Goal: Task Accomplishment & Management: Manage account settings

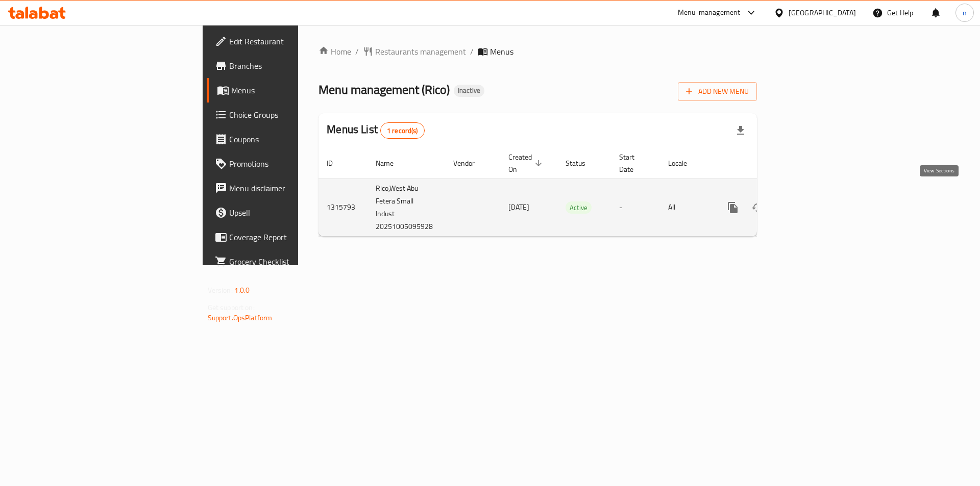
click at [811, 203] on icon "enhanced table" at bounding box center [806, 207] width 9 height 9
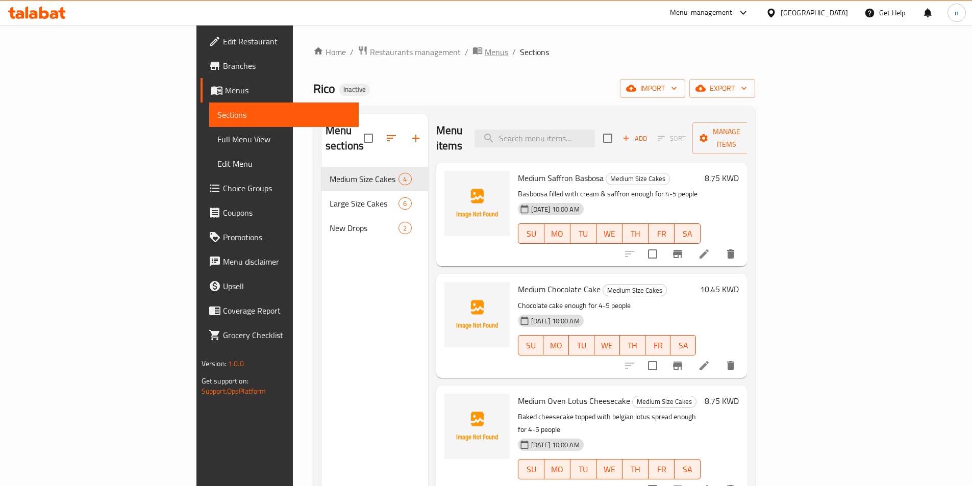
click at [485, 55] on span "Menus" at bounding box center [496, 52] width 23 height 12
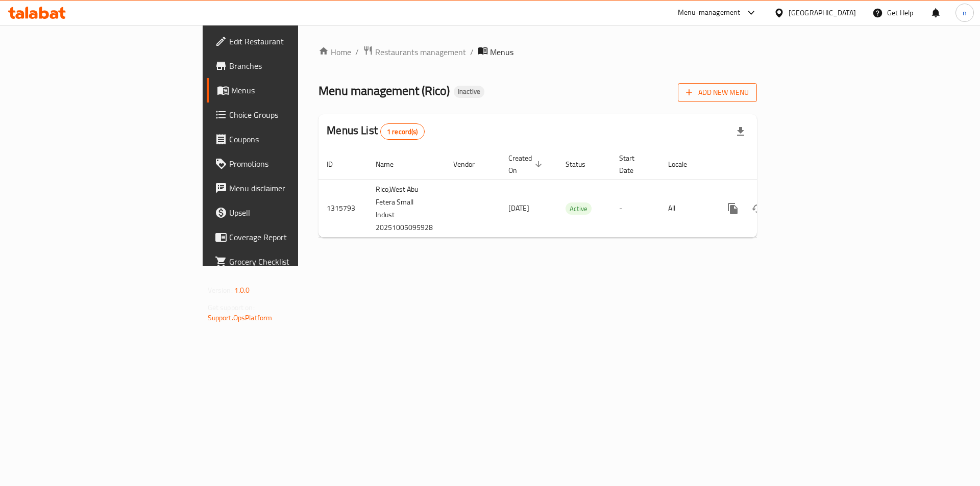
click at [757, 97] on button "Add New Menu" at bounding box center [717, 92] width 79 height 19
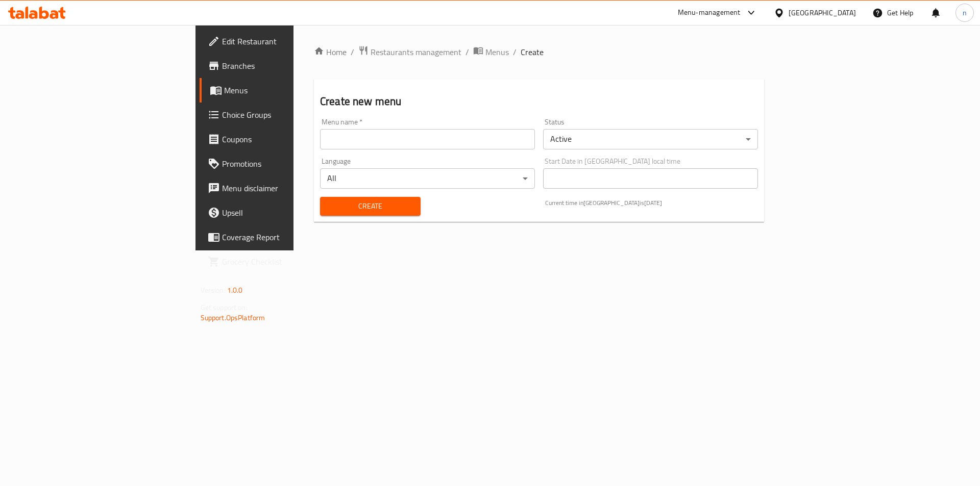
click at [320, 143] on input "text" at bounding box center [427, 139] width 215 height 20
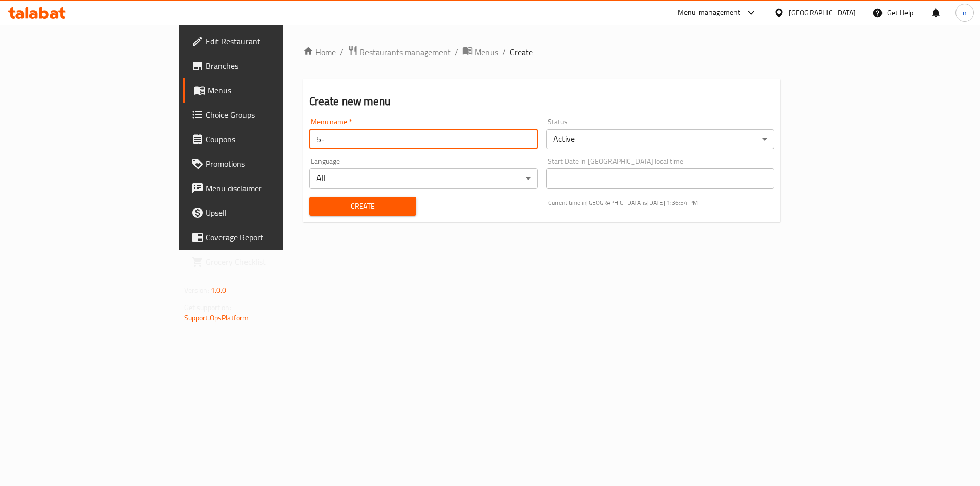
type input "5"
type input "final 5-10"
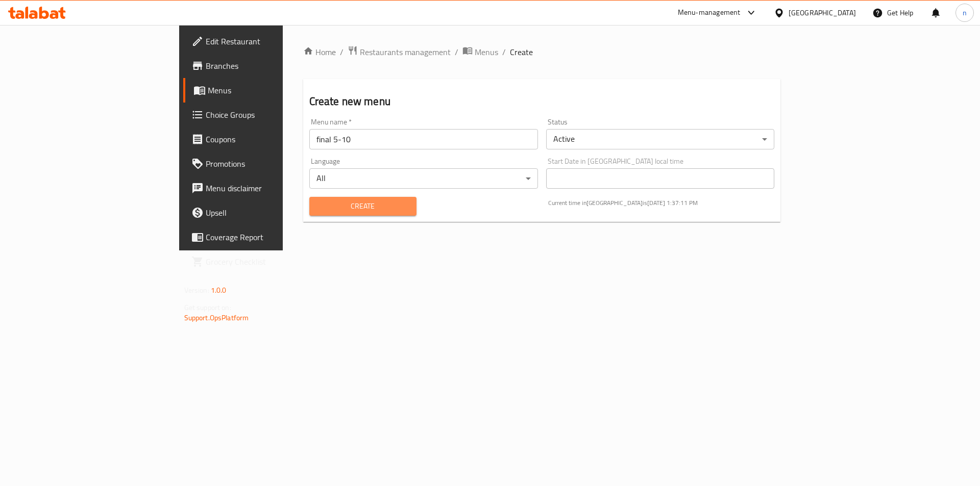
click at [317, 201] on span "Create" at bounding box center [362, 206] width 91 height 13
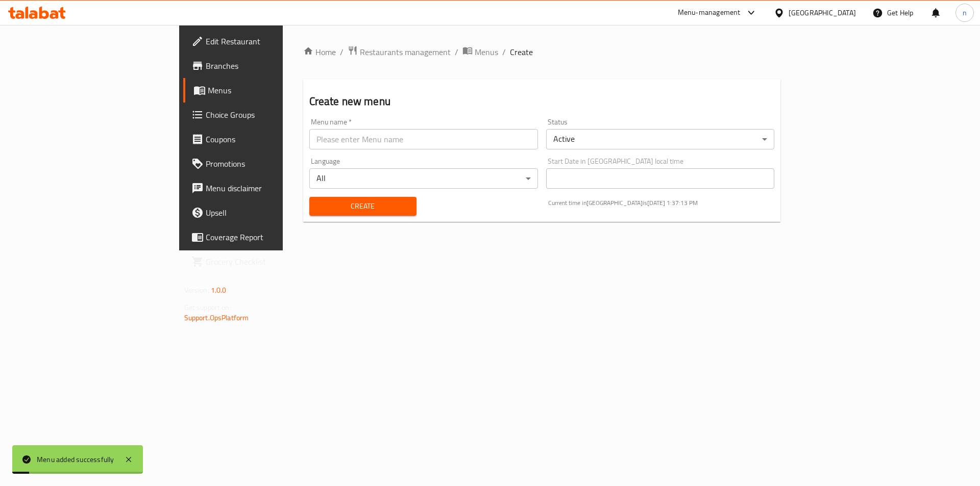
click at [475, 53] on span "Menus" at bounding box center [486, 52] width 23 height 12
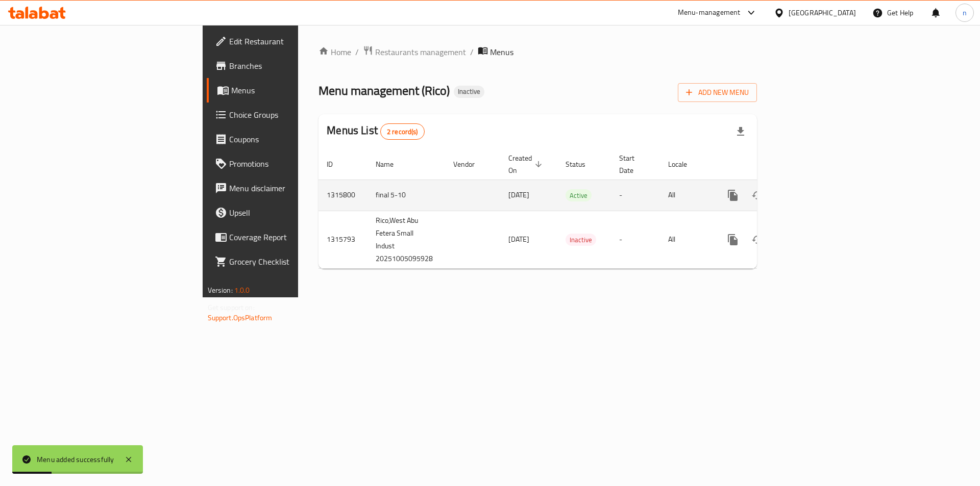
click at [812, 189] on icon "enhanced table" at bounding box center [806, 195] width 12 height 12
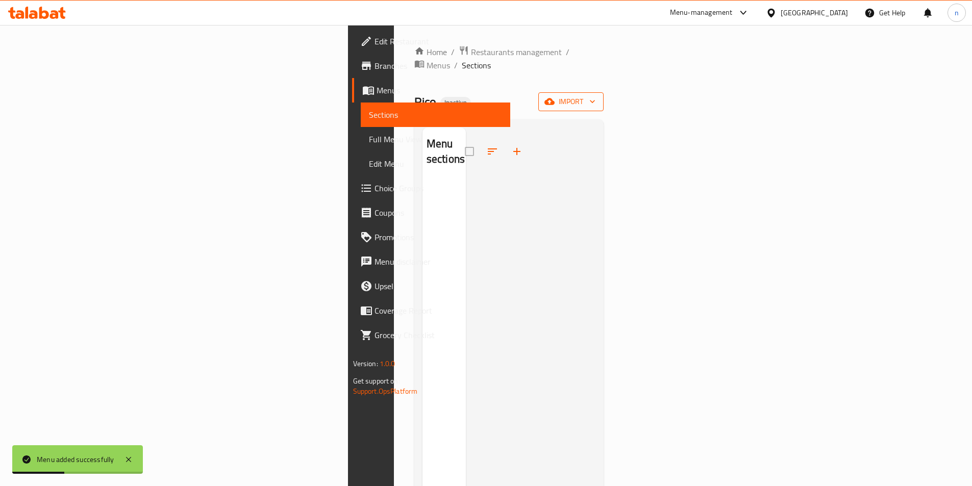
click at [604, 95] on button "import" at bounding box center [570, 101] width 65 height 19
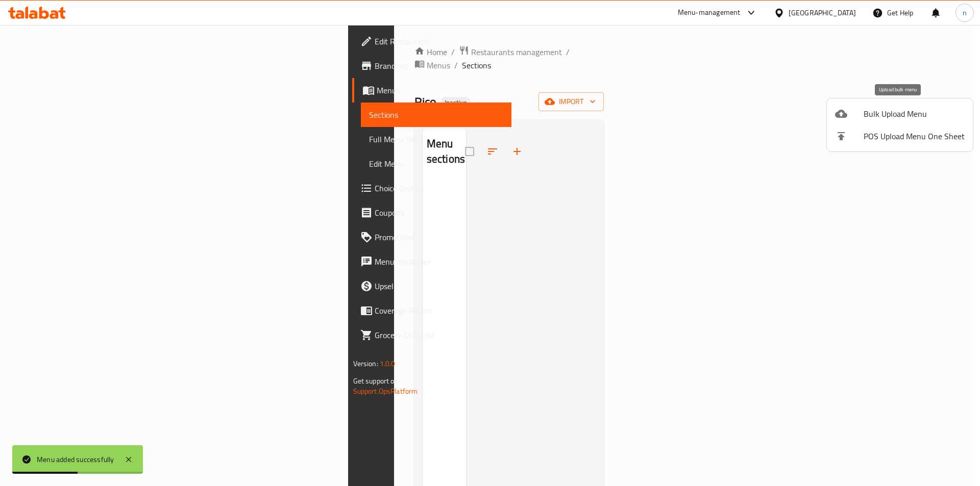
click at [864, 117] on span "Bulk Upload Menu" at bounding box center [913, 114] width 101 height 12
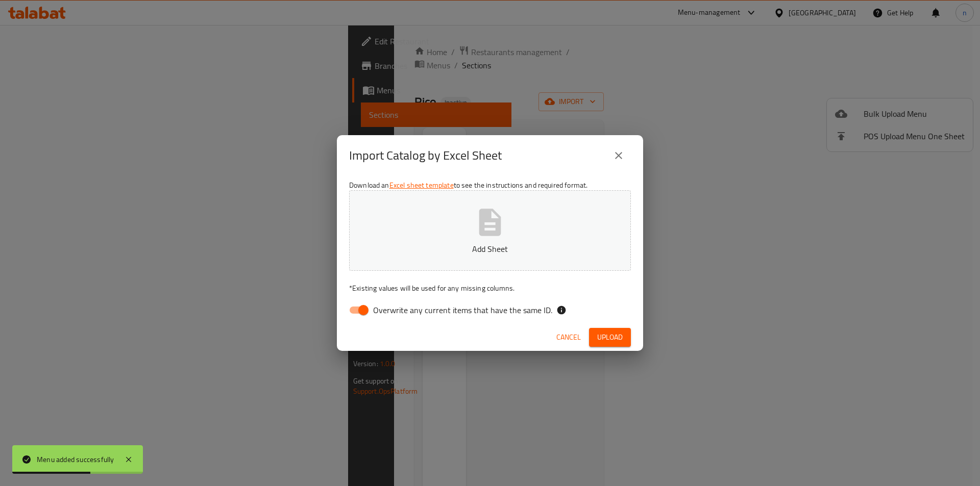
click at [359, 315] on input "Overwrite any current items that have the same ID." at bounding box center [363, 310] width 58 height 19
checkbox input "false"
click at [418, 265] on button "Add Sheet" at bounding box center [490, 230] width 282 height 81
click at [623, 159] on icon "close" at bounding box center [618, 156] width 12 height 12
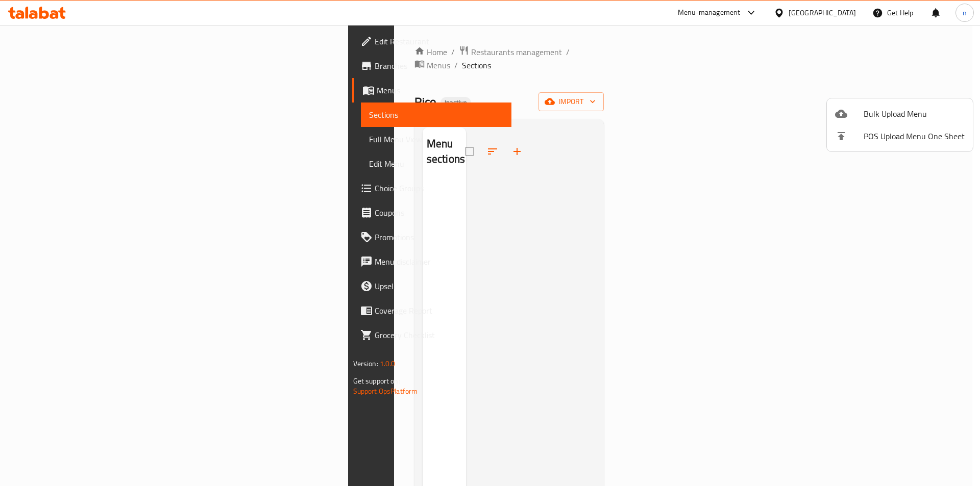
click at [363, 55] on div at bounding box center [490, 243] width 980 height 486
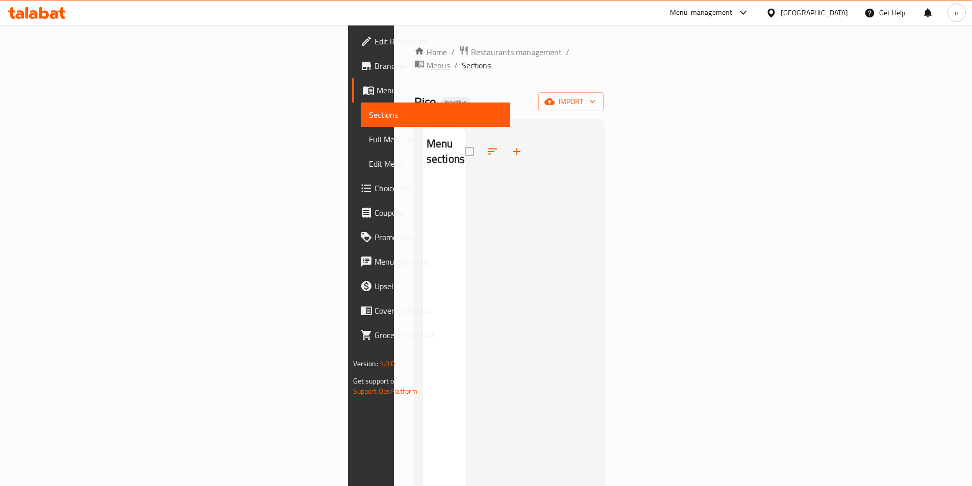
click at [427, 59] on span "Menus" at bounding box center [438, 65] width 23 height 12
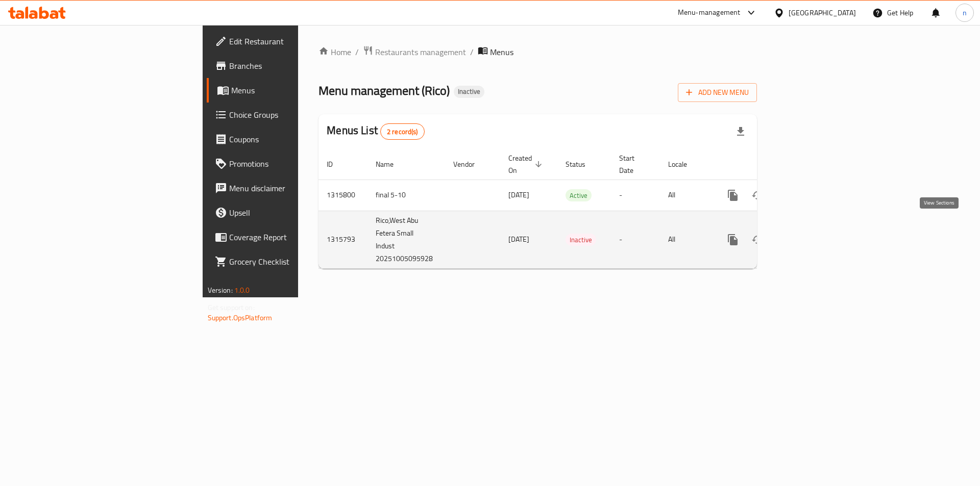
click at [811, 235] on icon "enhanced table" at bounding box center [806, 239] width 9 height 9
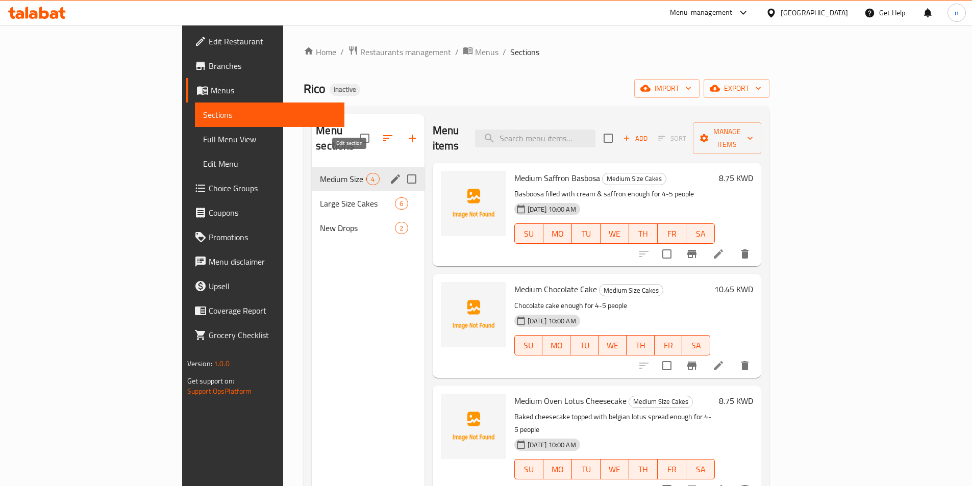
click at [389, 173] on icon "edit" at bounding box center [395, 179] width 12 height 12
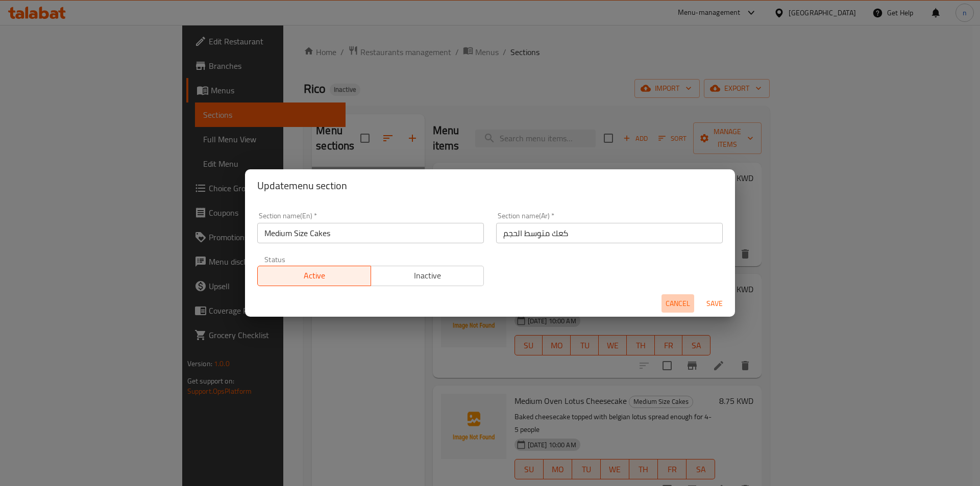
click at [679, 303] on span "Cancel" at bounding box center [677, 303] width 24 height 13
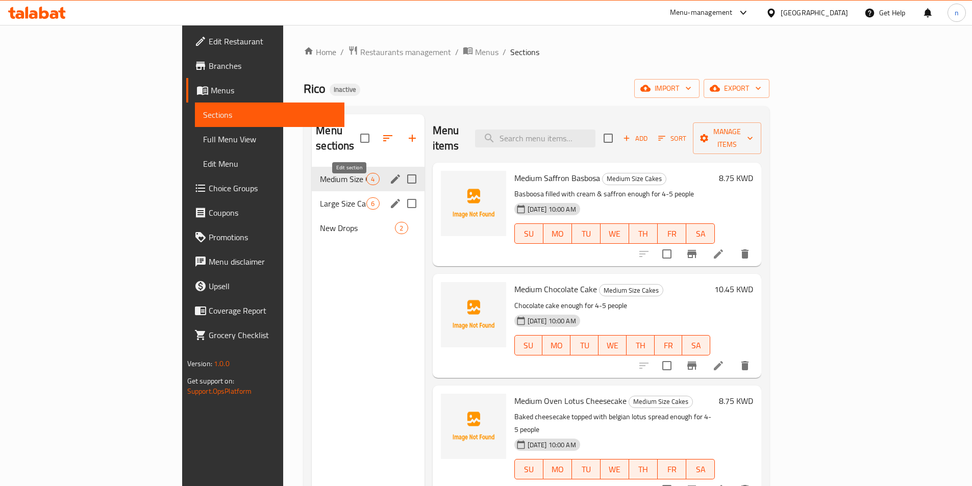
click at [388, 196] on button "edit" at bounding box center [395, 203] width 15 height 15
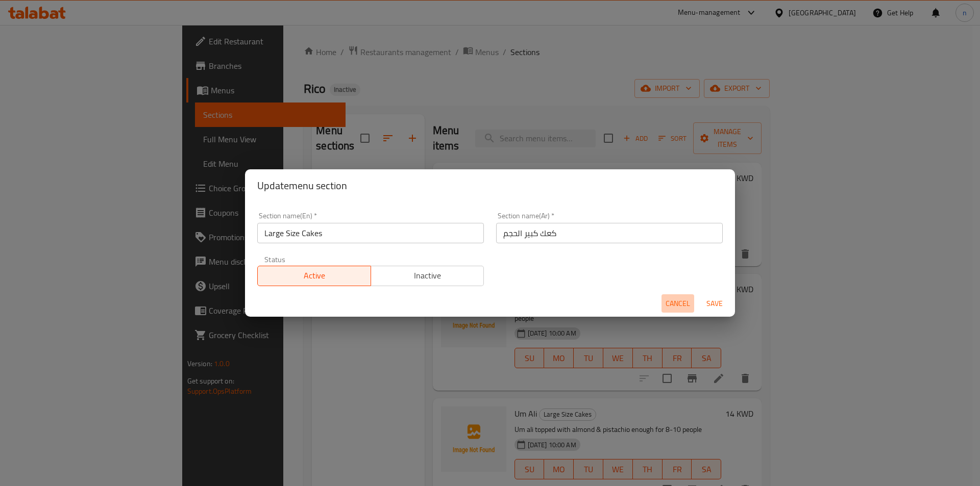
drag, startPoint x: 676, startPoint y: 306, endPoint x: 638, endPoint y: 306, distance: 38.3
click at [673, 306] on span "Cancel" at bounding box center [677, 303] width 24 height 13
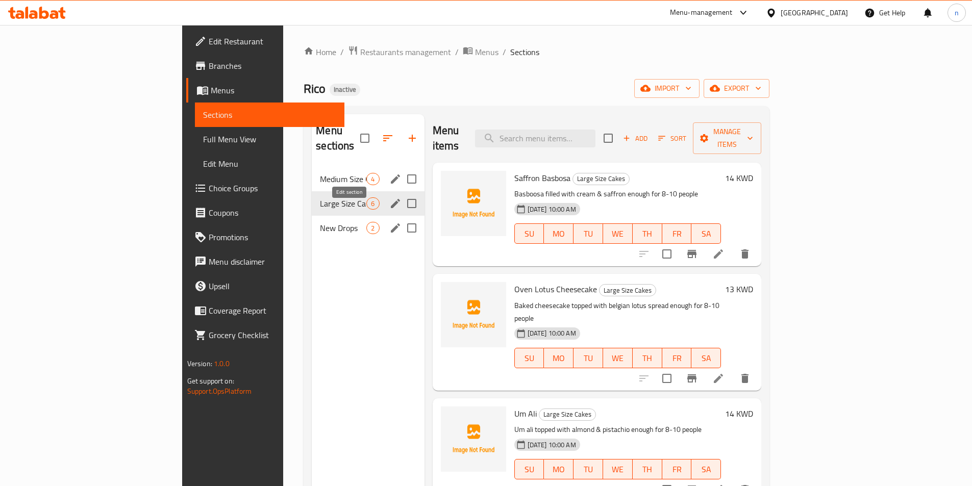
click at [389, 222] on icon "edit" at bounding box center [395, 228] width 12 height 12
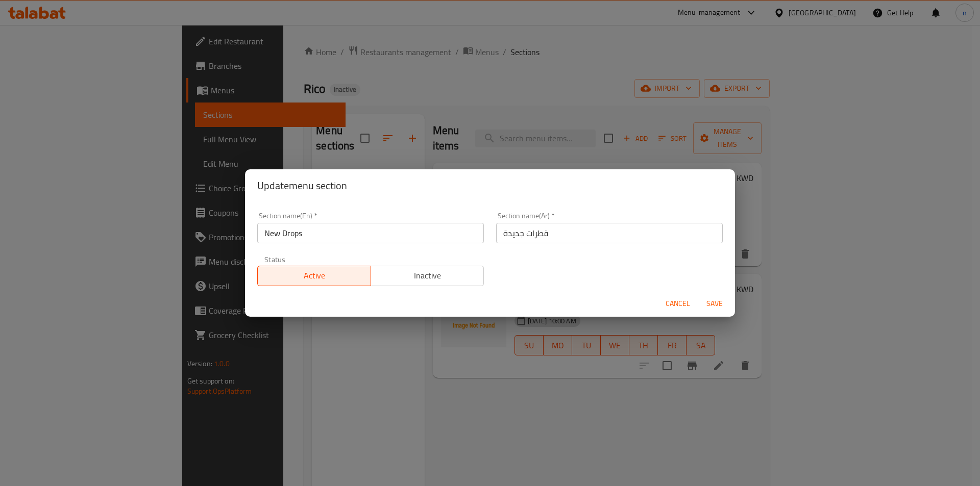
click at [676, 294] on button "Cancel" at bounding box center [677, 303] width 33 height 19
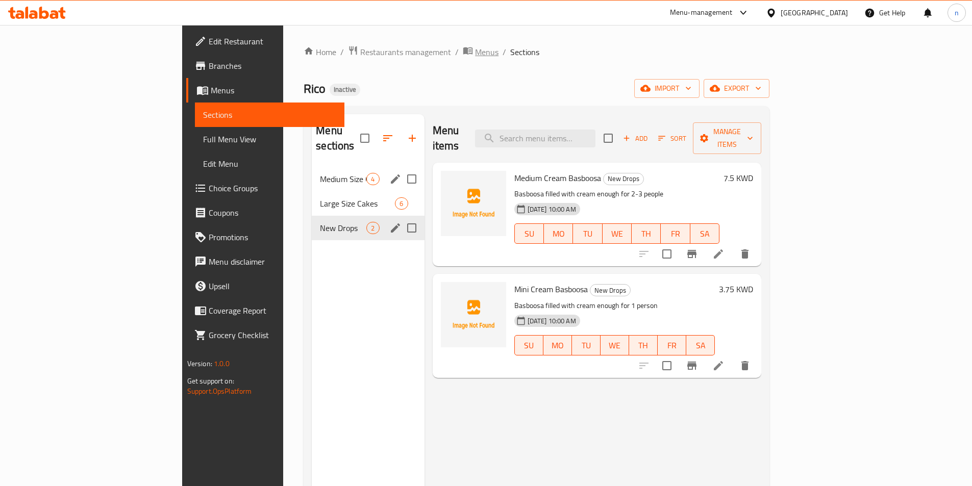
click at [475, 56] on span "Menus" at bounding box center [486, 52] width 23 height 12
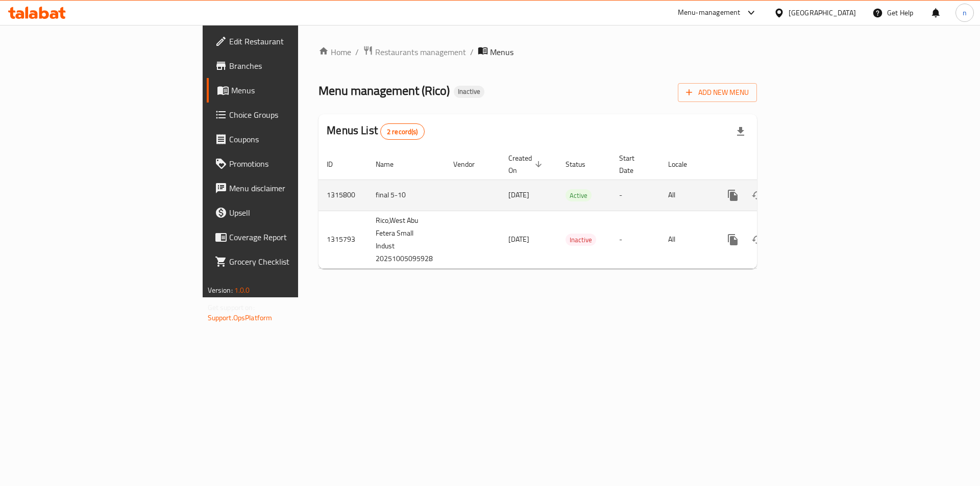
click at [818, 183] on link "enhanced table" at bounding box center [806, 195] width 24 height 24
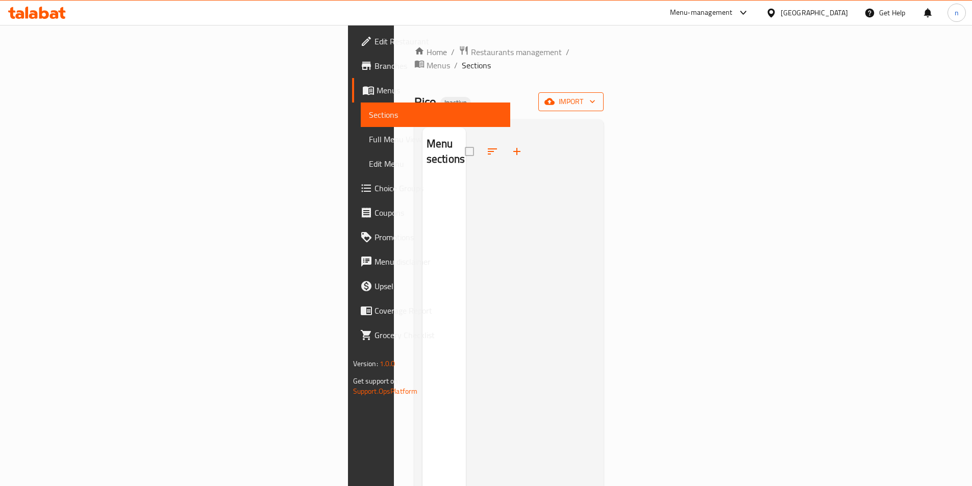
click at [595, 95] on span "import" at bounding box center [571, 101] width 49 height 13
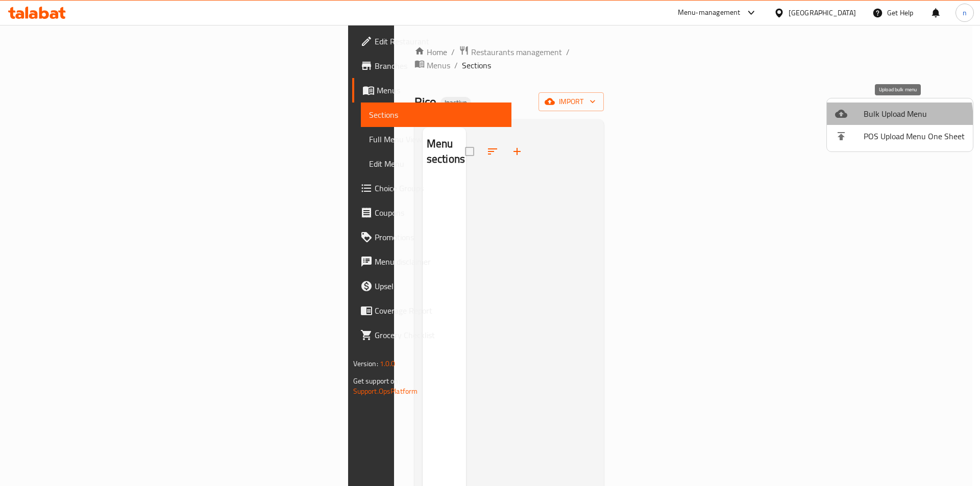
click at [855, 122] on li "Bulk Upload Menu" at bounding box center [900, 114] width 146 height 22
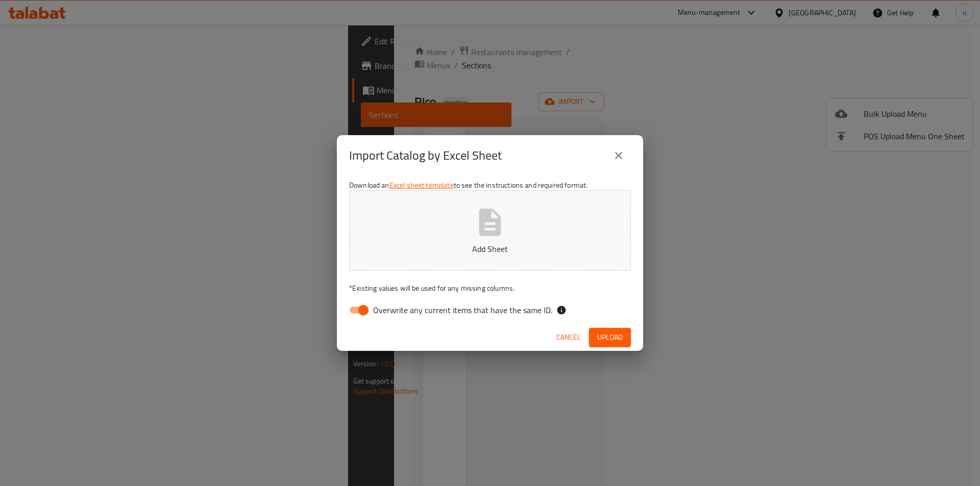
click at [358, 314] on input "Overwrite any current items that have the same ID." at bounding box center [363, 310] width 58 height 19
checkbox input "false"
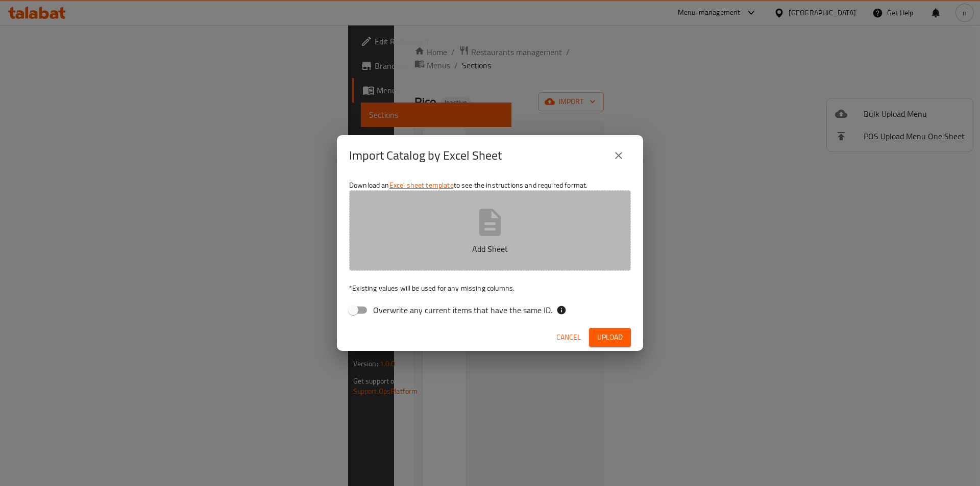
click at [517, 228] on button "Add Sheet" at bounding box center [490, 230] width 282 height 81
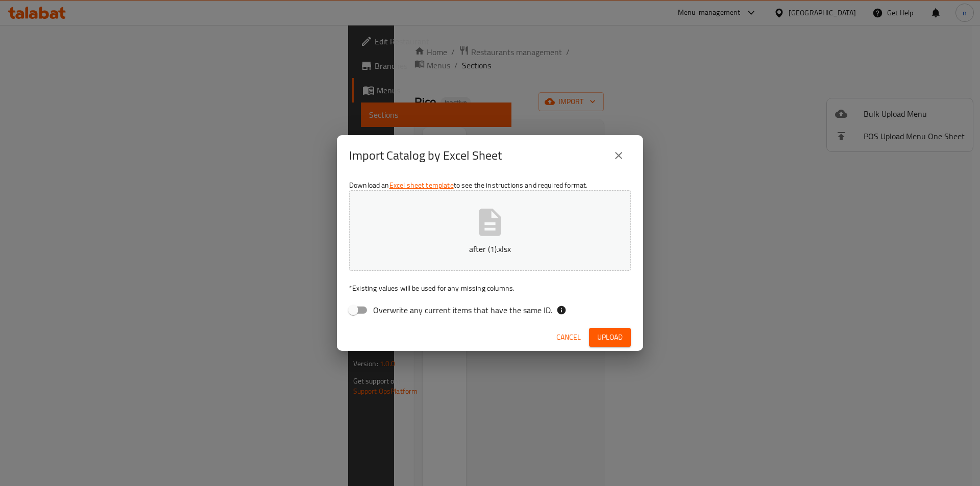
drag, startPoint x: 610, startPoint y: 340, endPoint x: 601, endPoint y: 351, distance: 14.1
click at [610, 343] on span "Upload" at bounding box center [610, 337] width 26 height 13
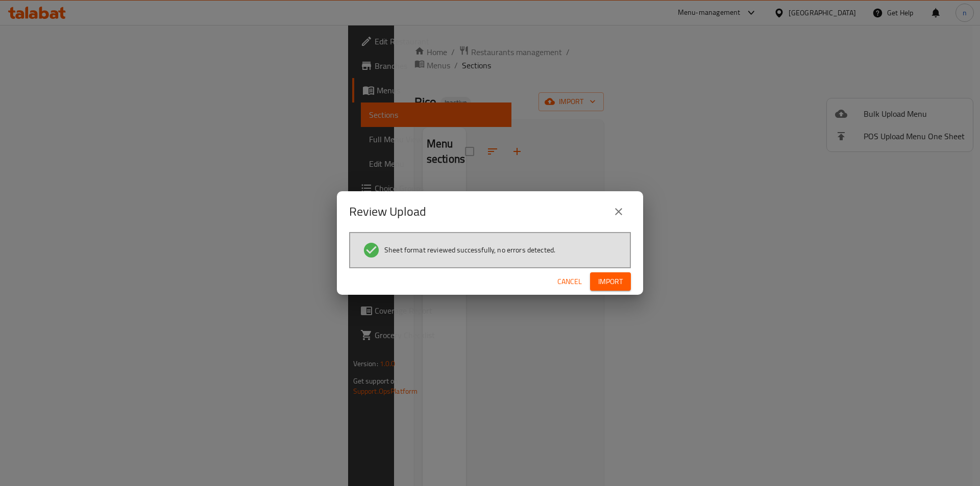
click at [614, 278] on span "Import" at bounding box center [610, 282] width 24 height 13
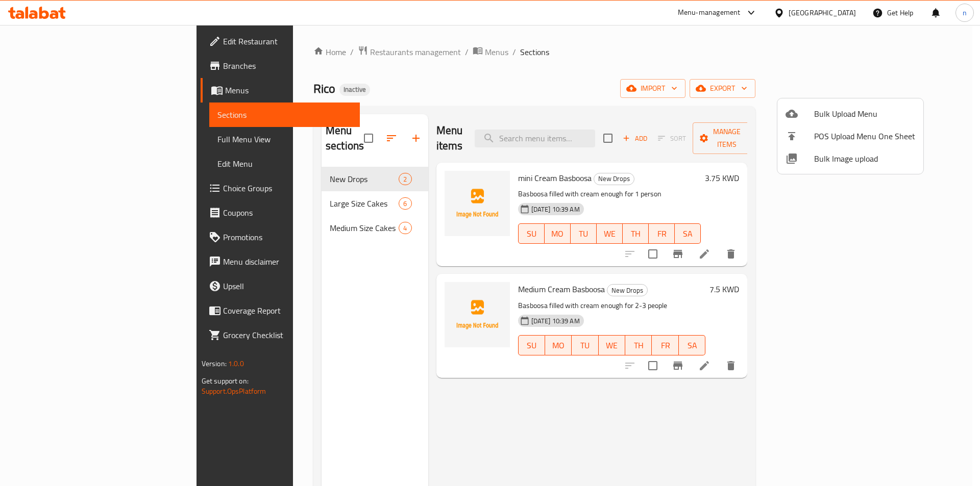
click at [48, 142] on div at bounding box center [490, 243] width 980 height 486
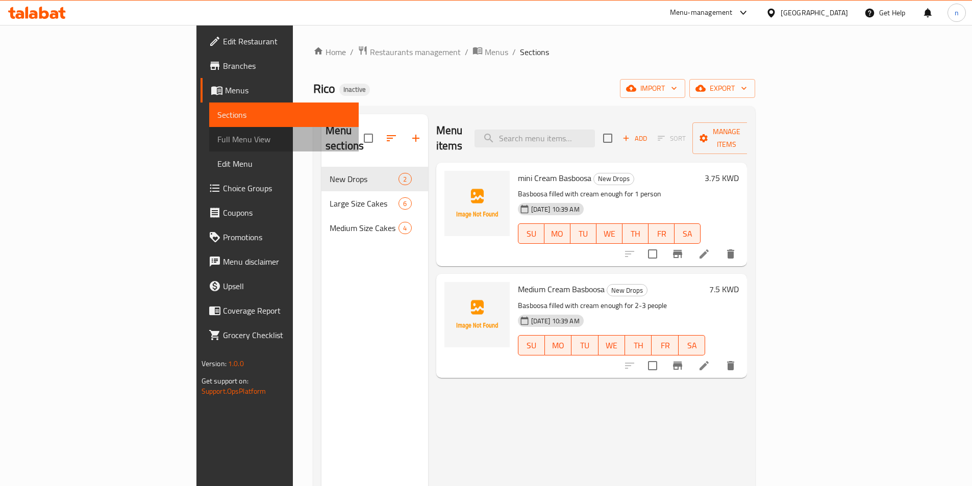
click at [217, 142] on span "Full Menu View" at bounding box center [283, 139] width 133 height 12
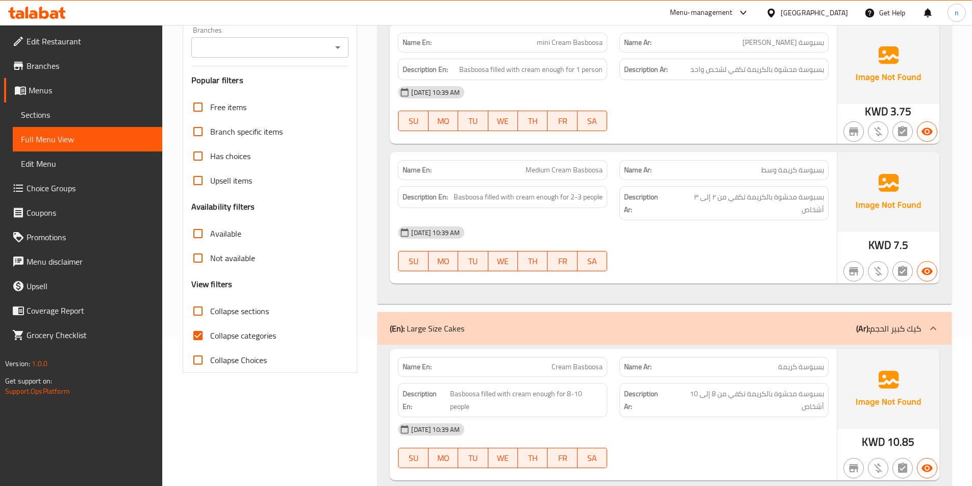
scroll to position [153, 0]
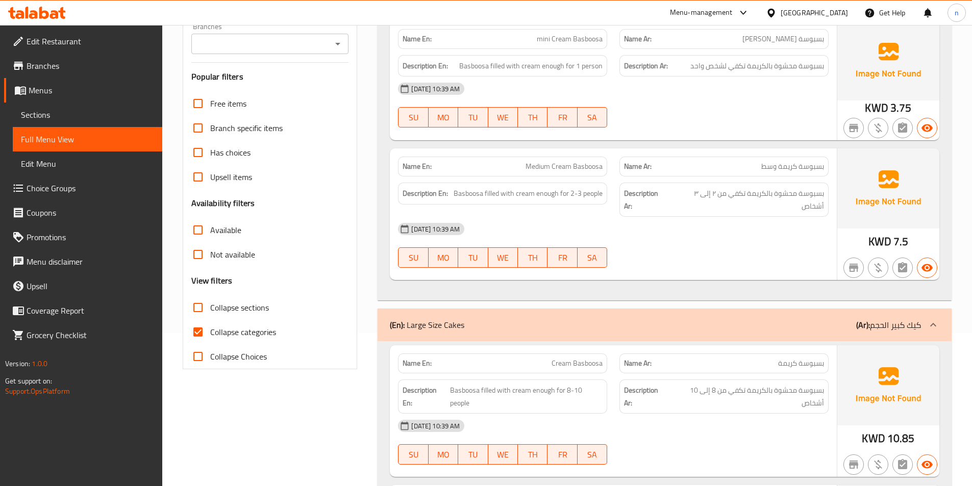
click at [243, 338] on span "Collapse categories" at bounding box center [243, 332] width 66 height 12
click at [210, 338] on input "Collapse categories" at bounding box center [198, 332] width 24 height 24
checkbox input "false"
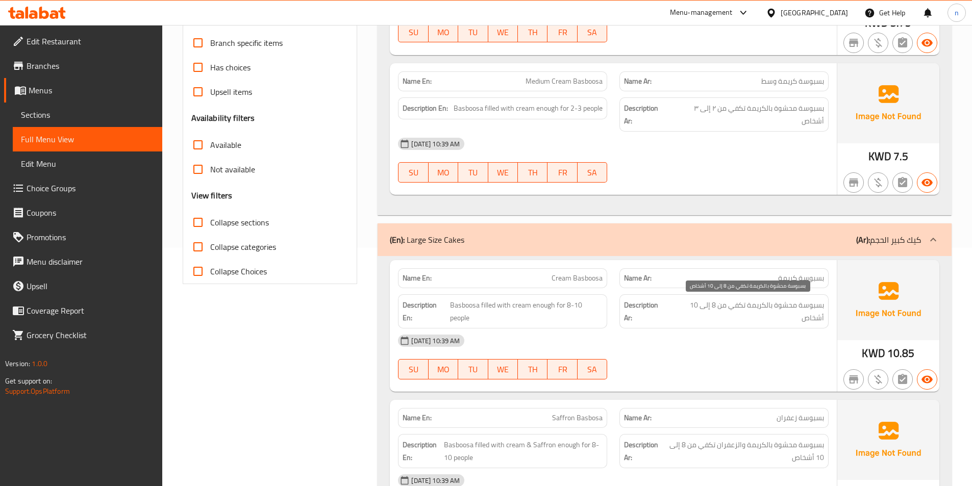
scroll to position [306, 0]
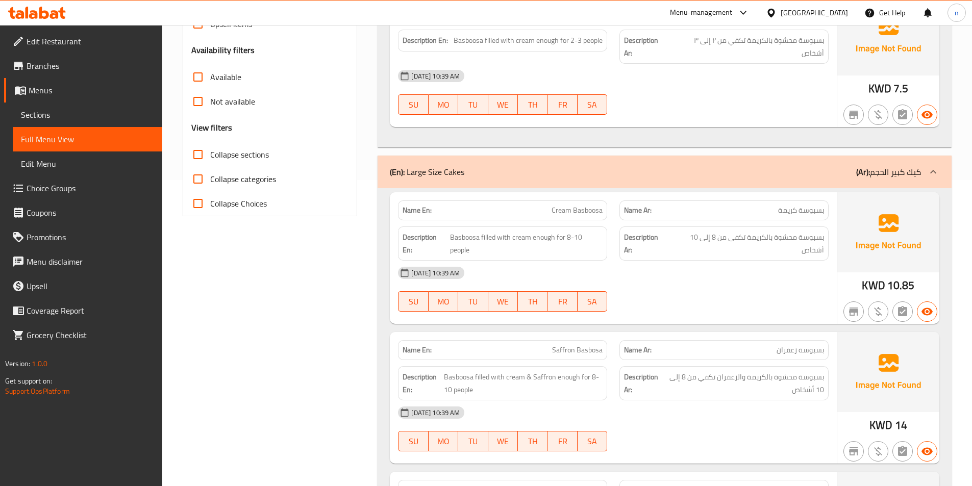
click at [746, 289] on div "[DATE] 10:39 AM SU MO TU WE TH FR SA" at bounding box center [613, 289] width 443 height 57
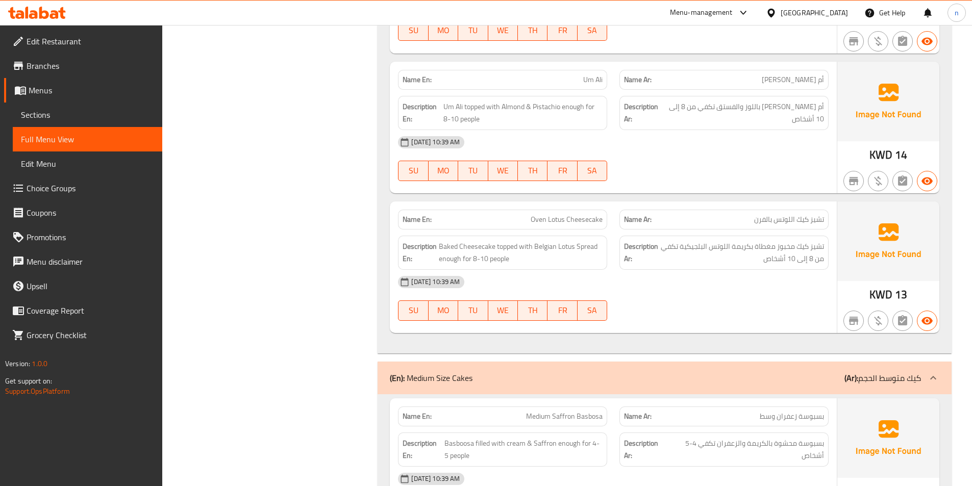
scroll to position [966, 0]
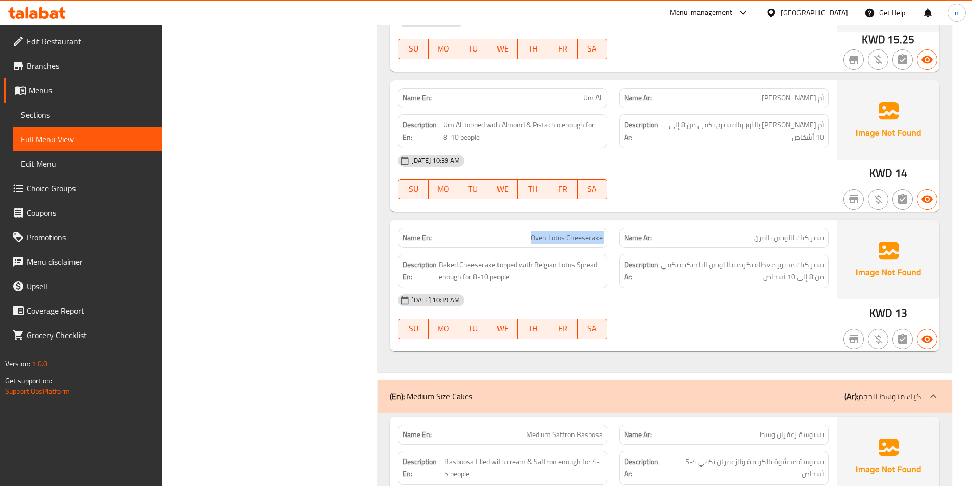
drag, startPoint x: 530, startPoint y: 238, endPoint x: 619, endPoint y: 241, distance: 89.8
click at [619, 241] on div "Name En: Oven Lotus Cheesecake Name Ar: تشيز كيك اللوتس بالفرن" at bounding box center [613, 238] width 443 height 32
copy span "Oven Lotus Cheesecake"
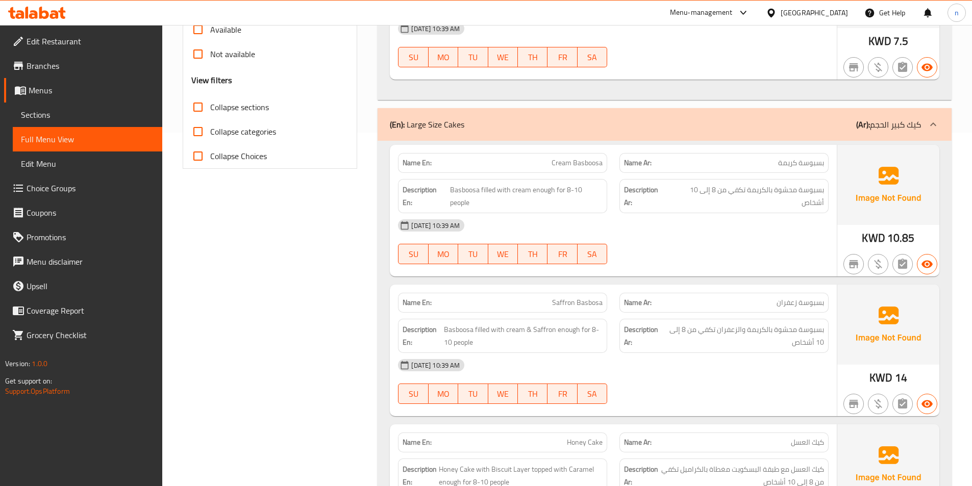
scroll to position [303, 0]
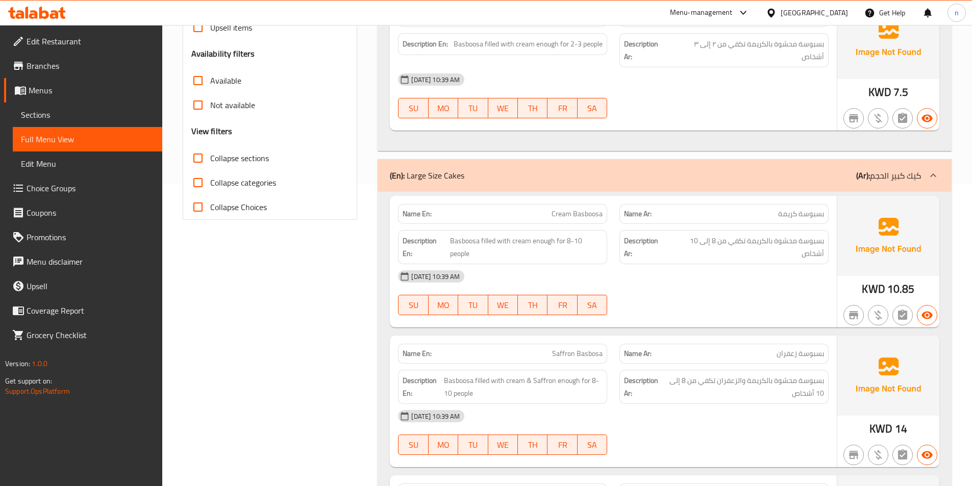
click at [586, 357] on span "Saffron Basbosa" at bounding box center [577, 354] width 51 height 11
copy span "Saffron Basbosa"
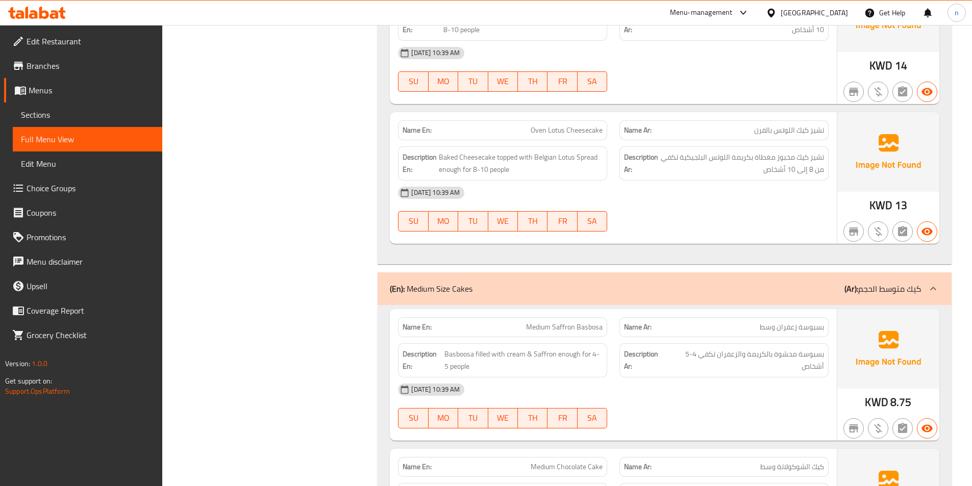
scroll to position [1055, 0]
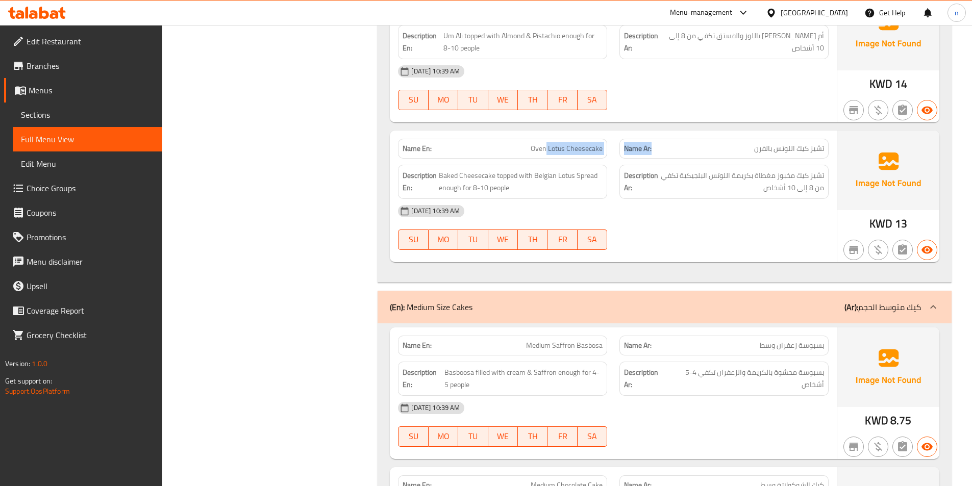
drag, startPoint x: 548, startPoint y: 150, endPoint x: 652, endPoint y: 152, distance: 104.1
click at [652, 152] on div "Name En: Oven Lotus Cheesecake Name Ar: تشيز كيك اللوتس بالفرن" at bounding box center [613, 149] width 443 height 32
click at [589, 159] on div "Description En: Baked Cheesecake topped with Belgian Lotus Spread enough for 8-…" at bounding box center [502, 182] width 221 height 46
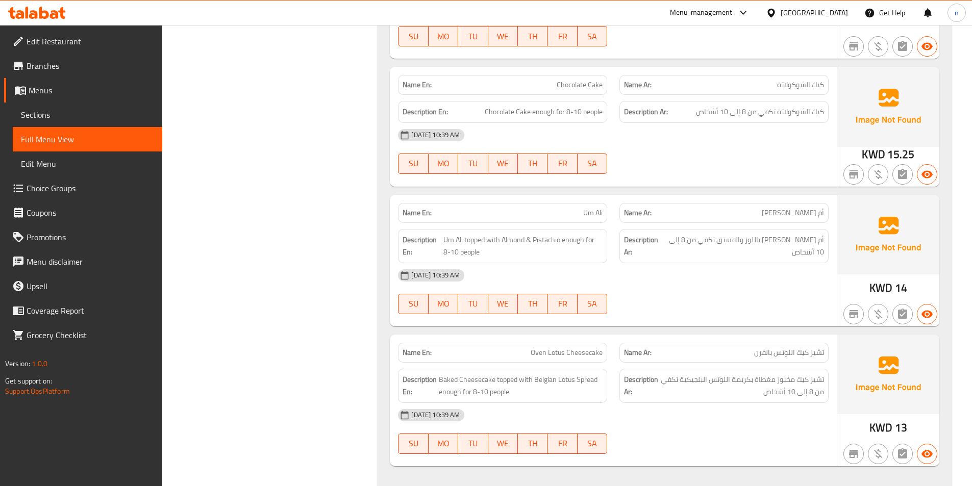
scroll to position [800, 0]
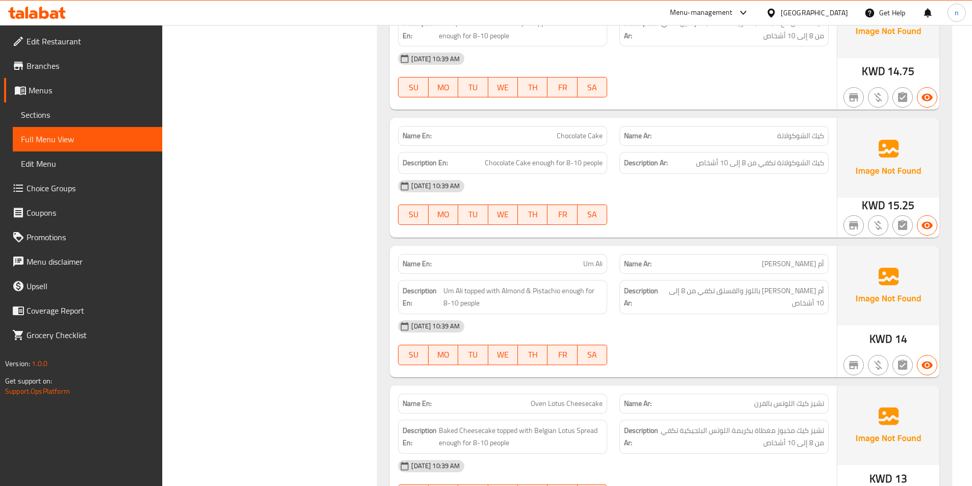
click at [591, 262] on span "Um Ali" at bounding box center [592, 264] width 19 height 11
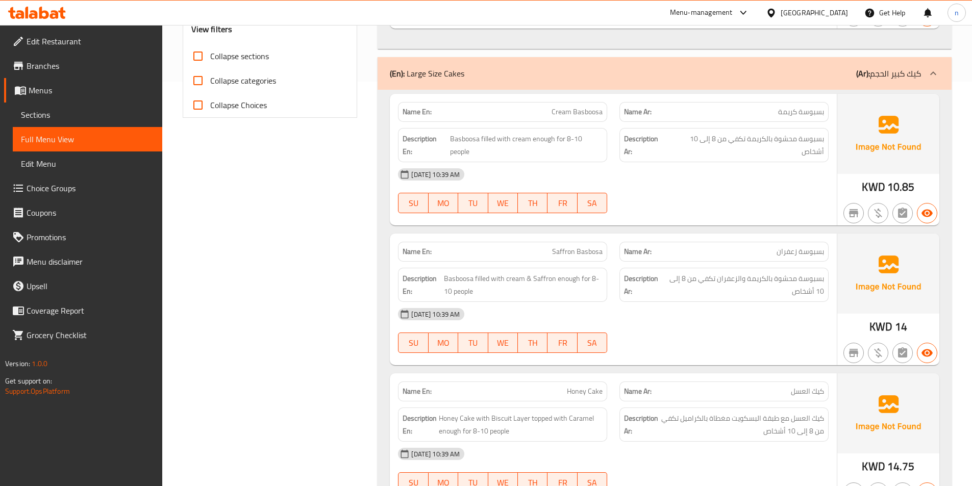
scroll to position [0, 0]
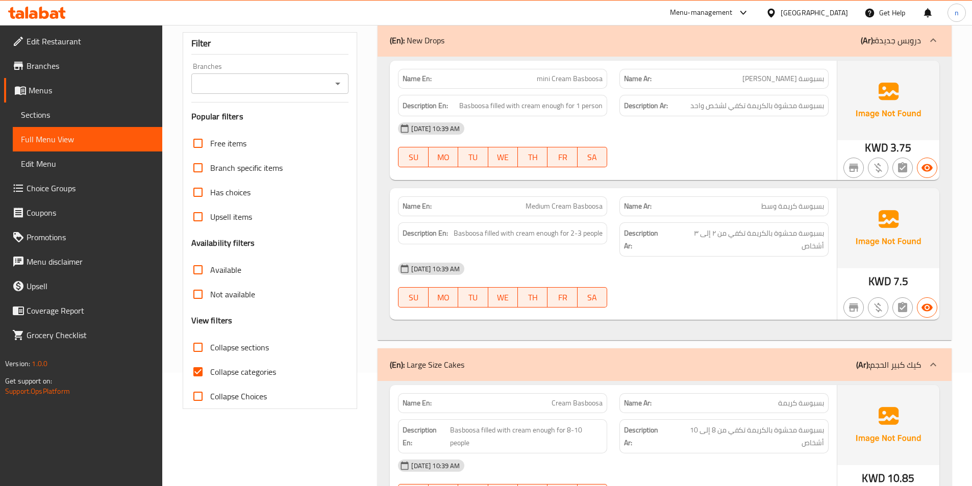
scroll to position [210, 0]
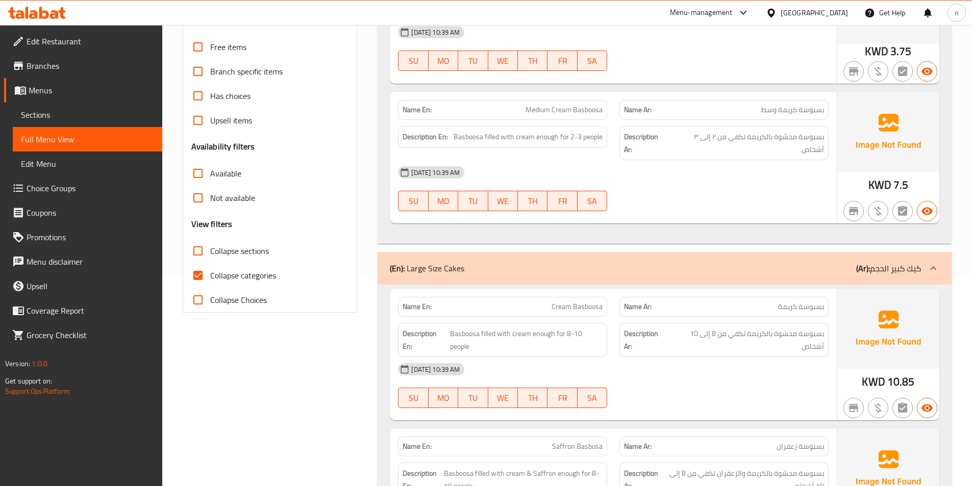
click at [266, 278] on span "Collapse categories" at bounding box center [243, 275] width 66 height 12
click at [210, 278] on input "Collapse categories" at bounding box center [198, 275] width 24 height 24
checkbox input "false"
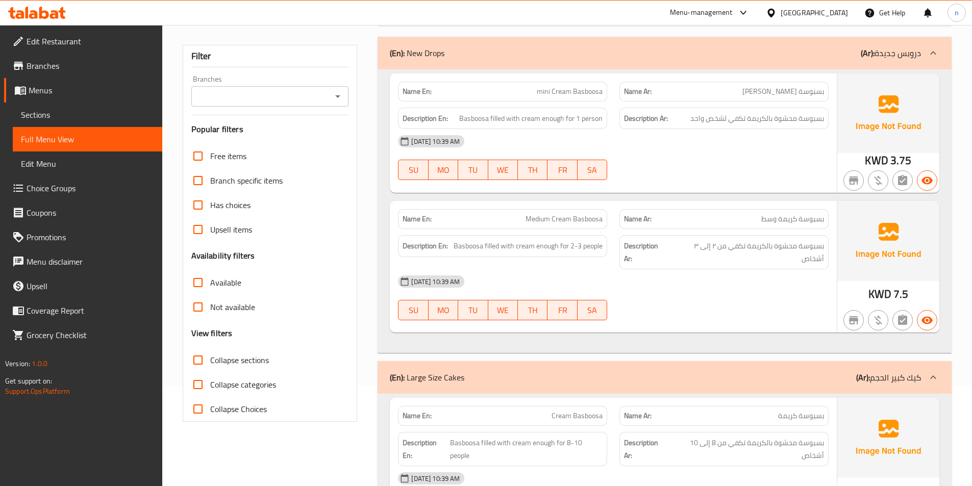
scroll to position [0, 0]
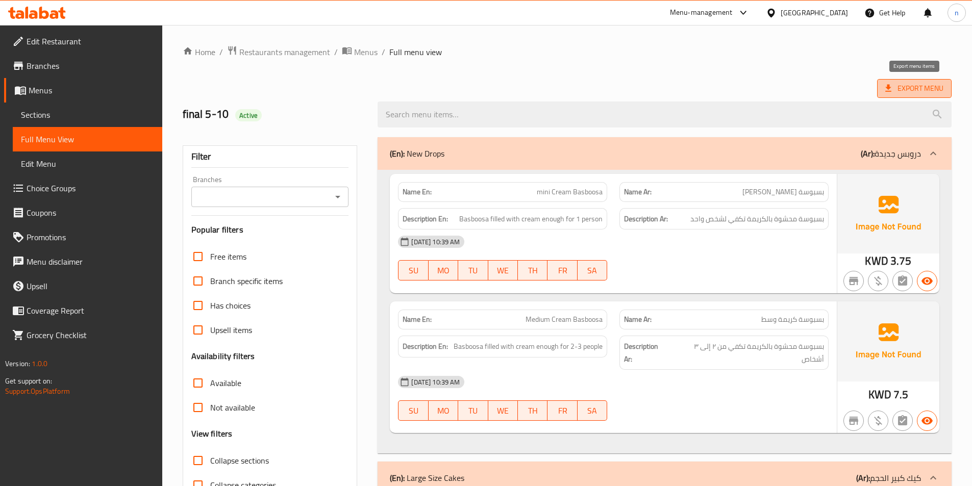
click at [922, 90] on span "Export Menu" at bounding box center [914, 88] width 58 height 13
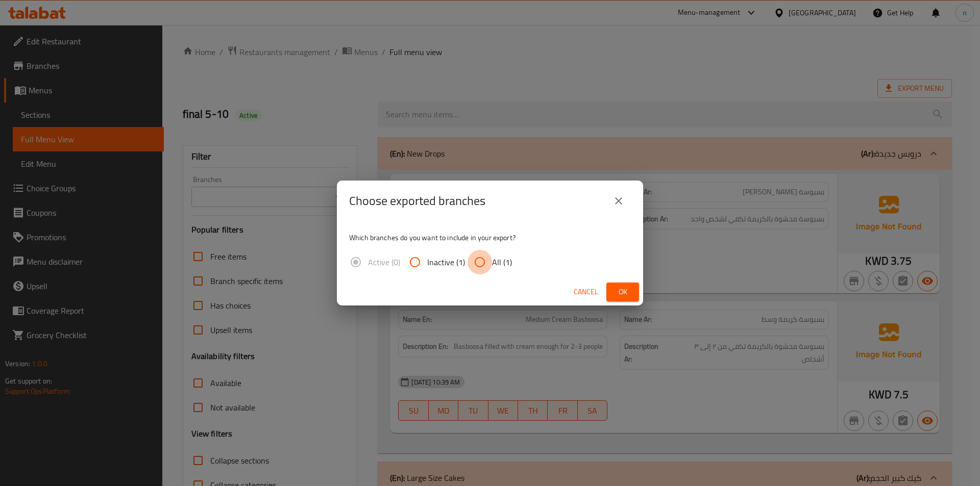
drag, startPoint x: 481, startPoint y: 266, endPoint x: 643, endPoint y: 292, distance: 164.3
click at [484, 266] on input "All (1)" at bounding box center [479, 262] width 24 height 24
radio input "true"
click at [620, 291] on span "Ok" at bounding box center [622, 292] width 16 height 13
